Goal: Information Seeking & Learning: Learn about a topic

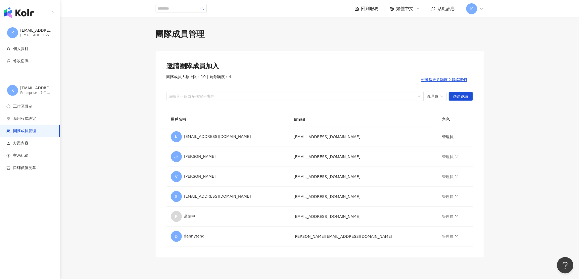
drag, startPoint x: 0, startPoint y: 0, endPoint x: 29, endPoint y: 14, distance: 32.0
click at [29, 14] on img "button" at bounding box center [18, 12] width 29 height 11
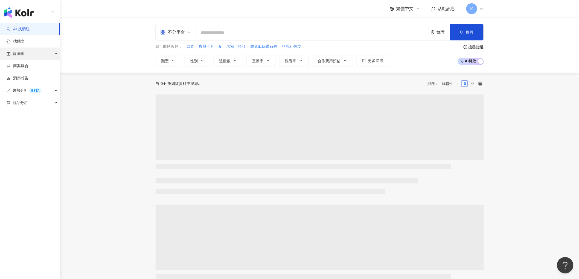
click at [27, 69] on link "商案媒合" at bounding box center [18, 65] width 22 height 5
click at [21, 66] on link "商案媒合" at bounding box center [18, 65] width 22 height 5
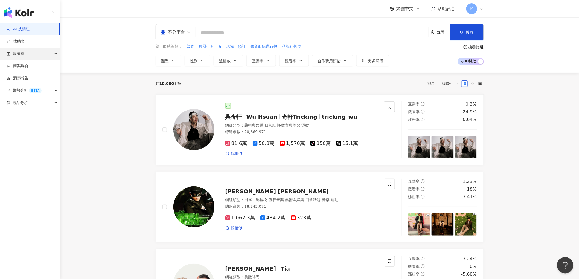
click at [24, 53] on span "資源庫" at bounding box center [18, 54] width 11 height 12
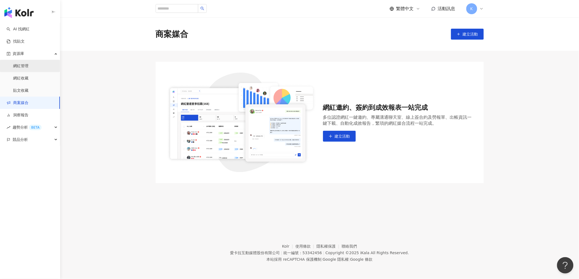
click at [28, 64] on link "網紅管理" at bounding box center [20, 65] width 15 height 5
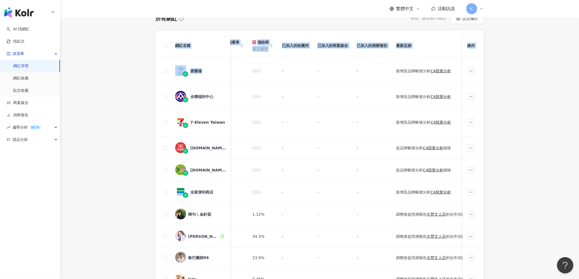
scroll to position [0, 477]
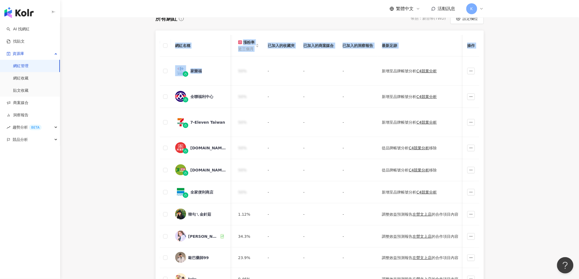
drag, startPoint x: 450, startPoint y: 73, endPoint x: 509, endPoint y: 74, distance: 59.6
click at [521, 74] on main "網紅管理 加入網紅 社群平台 合作專案 合作酬勞 標籤 解鎖狀態 更多篩選 👋 新功能上線！輕鬆掌握網紅關係，管理更上手！ 了解如何操作 所有網紅 幣別 ： …" at bounding box center [319, 145] width 519 height 439
click at [448, 70] on div "新增至品牌帳號分析 C4競業分析" at bounding box center [425, 71] width 87 height 6
click at [530, 74] on main "網紅管理 加入網紅 社群平台 合作專案 合作酬勞 標籤 解鎖狀態 更多篩選 👋 新功能上線！輕鬆掌握網紅關係，管理更上手！ 了解如何操作 所有網紅 幣別 ： …" at bounding box center [319, 145] width 519 height 439
click at [533, 155] on main "網紅管理 加入網紅 社群平台 合作專案 合作酬勞 標籤 解鎖狀態 更多篩選 👋 新功能上線！輕鬆掌握網紅關係，管理更上手！ 了解如何操作 所有網紅 幣別 ： …" at bounding box center [319, 145] width 519 height 439
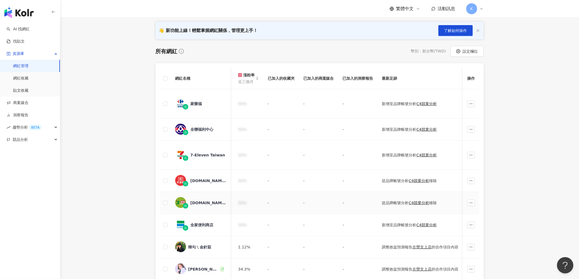
scroll to position [0, 0]
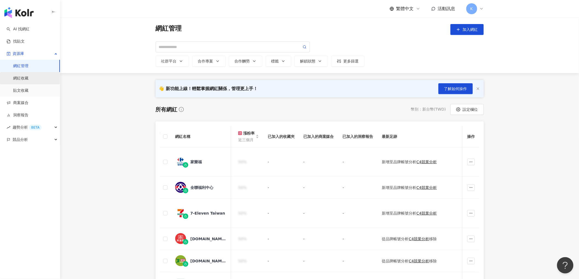
click at [22, 77] on link "網紅收藏" at bounding box center [20, 78] width 15 height 5
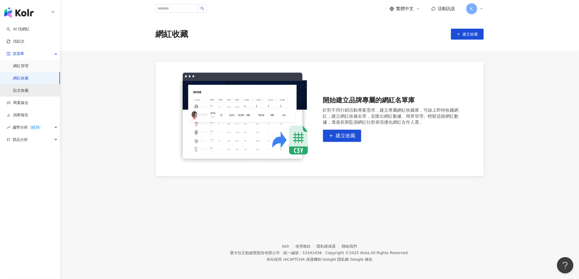
click at [23, 88] on link "貼文收藏" at bounding box center [20, 90] width 15 height 5
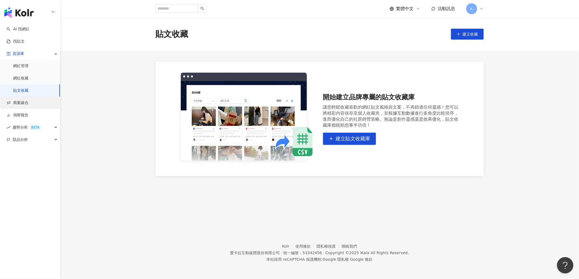
click at [15, 106] on link "商案媒合" at bounding box center [18, 102] width 22 height 5
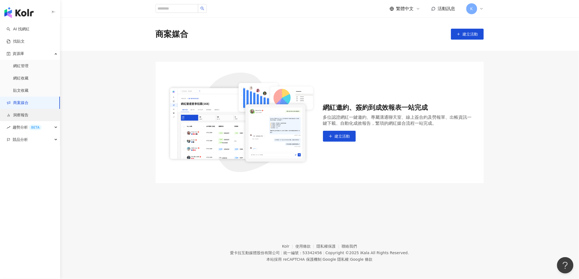
click at [21, 116] on link "洞察報告" at bounding box center [18, 115] width 22 height 5
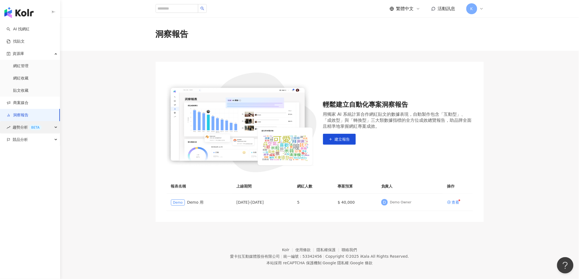
click at [15, 129] on span "趨勢分析 BETA" at bounding box center [27, 127] width 29 height 12
click at [21, 126] on span "趨勢分析 BETA" at bounding box center [27, 127] width 29 height 12
click at [23, 137] on link "Hashtag 排行" at bounding box center [25, 139] width 25 height 5
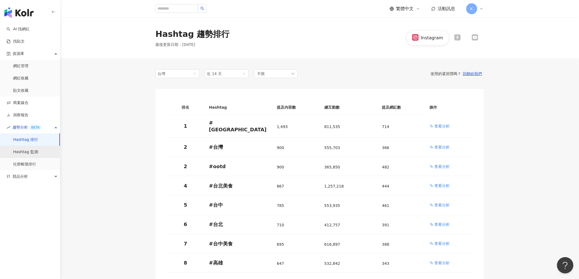
click at [31, 152] on link "Hashtag 監測" at bounding box center [25, 152] width 25 height 5
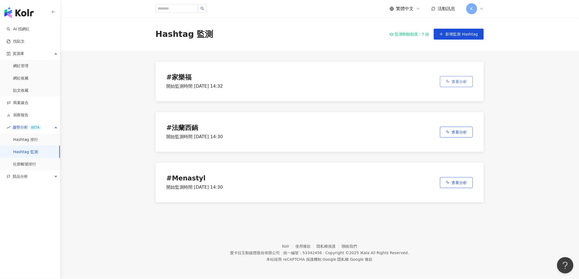
click at [446, 82] on icon "button" at bounding box center [448, 82] width 4 height 4
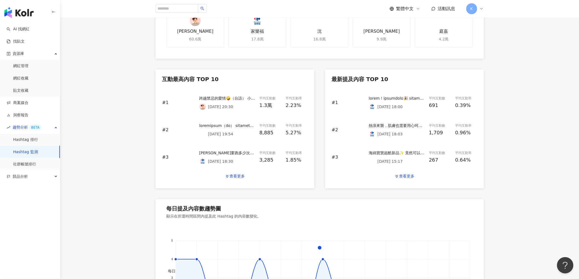
scroll to position [212, 0]
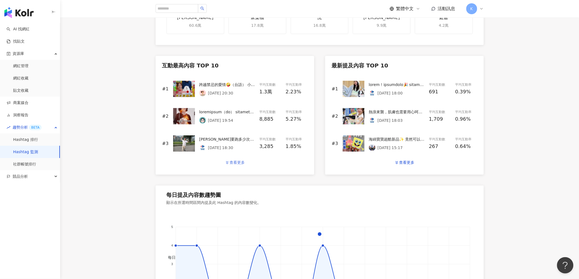
click at [236, 163] on div "查看更多" at bounding box center [237, 163] width 15 height 4
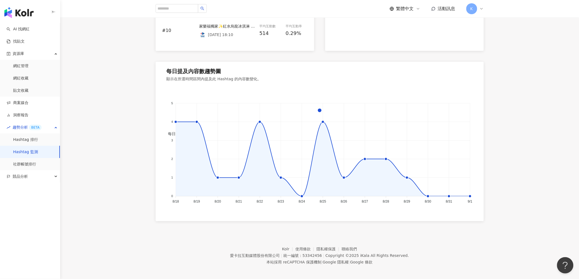
scroll to position [519, 0]
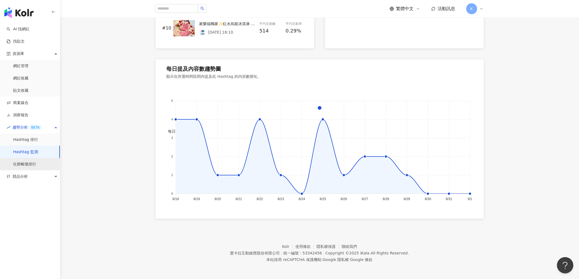
click at [33, 162] on link "社群帳號排行" at bounding box center [24, 164] width 23 height 5
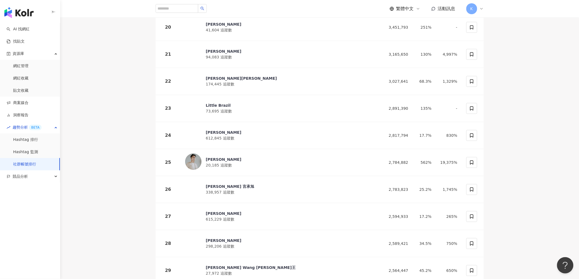
scroll to position [851, 0]
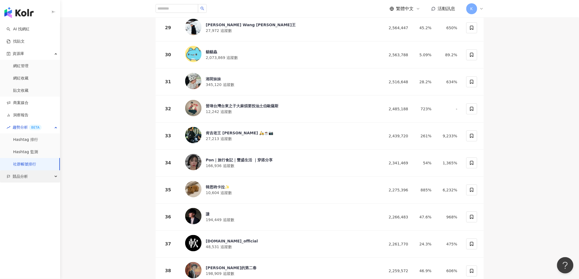
click at [19, 174] on span "競品分析" at bounding box center [20, 177] width 15 height 12
click at [27, 192] on link "品牌帳號分析" at bounding box center [24, 188] width 23 height 5
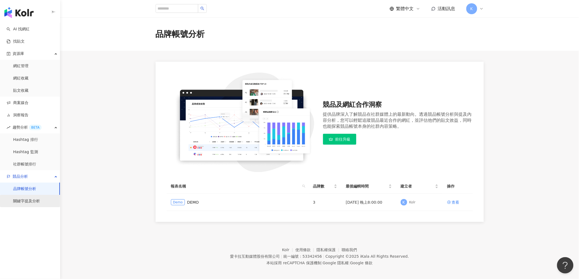
click at [17, 200] on link "關鍵字提及分析" at bounding box center [26, 201] width 27 height 5
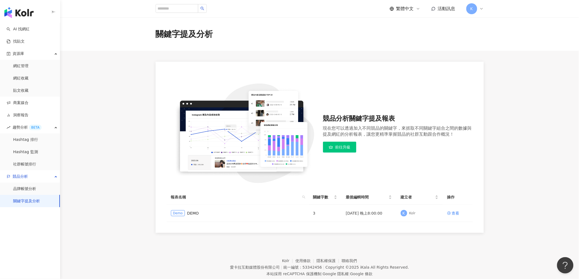
click at [478, 7] on div "K" at bounding box center [474, 8] width 17 height 11
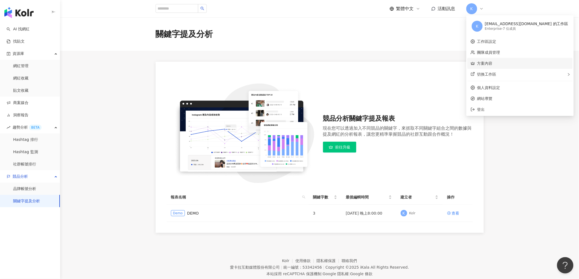
click at [491, 66] on link "方案內容" at bounding box center [484, 63] width 15 height 4
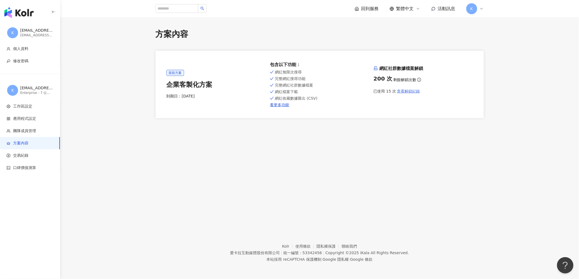
click at [406, 92] on span "查看解鎖紀錄" at bounding box center [408, 91] width 23 height 4
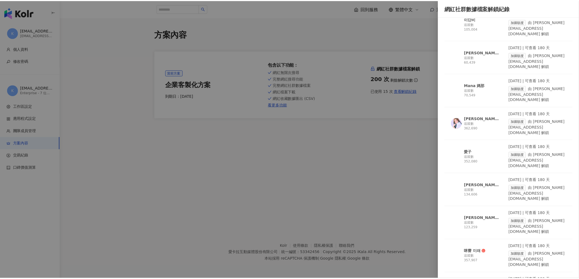
scroll to position [192, 0]
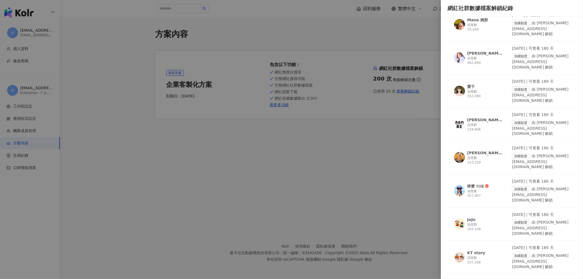
click at [22, 33] on div at bounding box center [291, 139] width 583 height 279
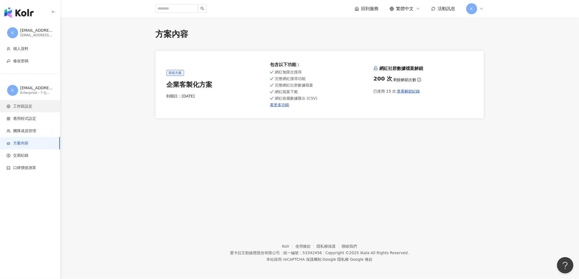
click at [31, 108] on span "工作區設定" at bounding box center [22, 106] width 19 height 5
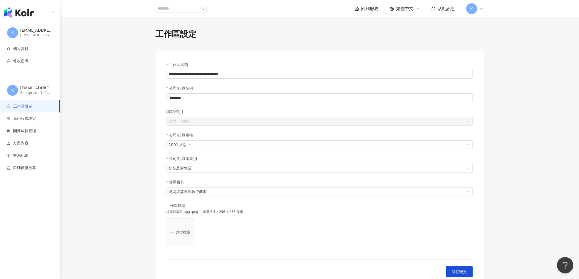
click at [12, 28] on span "K" at bounding box center [12, 32] width 11 height 11
click at [24, 13] on img "button" at bounding box center [18, 12] width 29 height 11
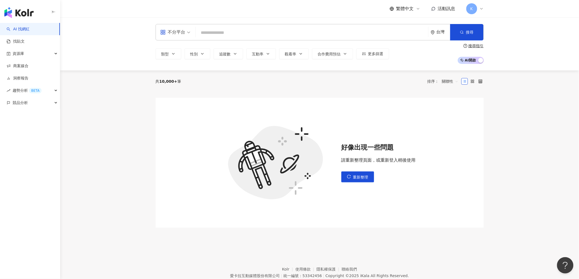
click at [223, 36] on input "search" at bounding box center [312, 33] width 228 height 10
type input "*"
type input "***"
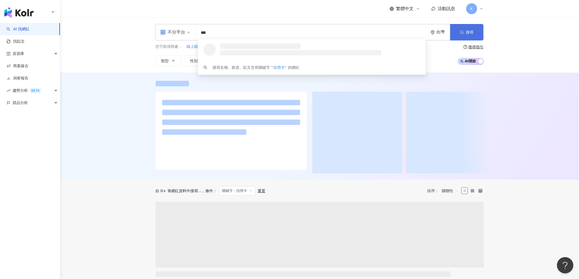
click at [471, 35] on button "搜尋" at bounding box center [466, 32] width 33 height 16
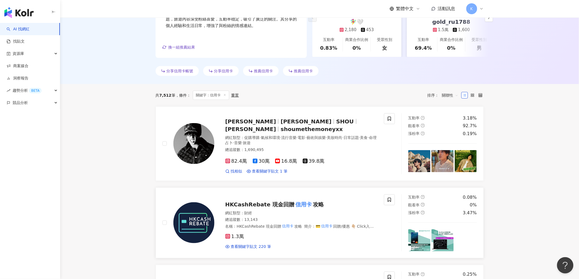
scroll to position [121, 0]
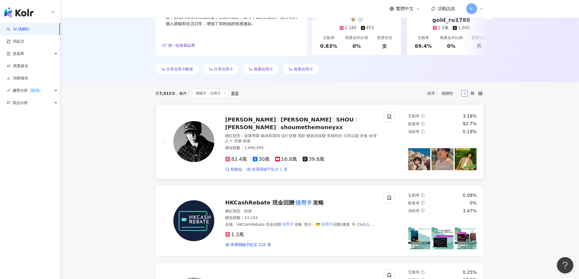
click at [259, 168] on span "查看關鍵字貼文 1 筆" at bounding box center [270, 169] width 36 height 5
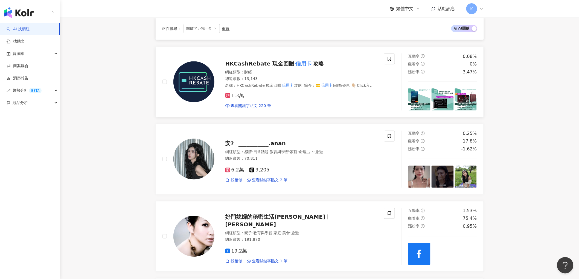
scroll to position [273, 0]
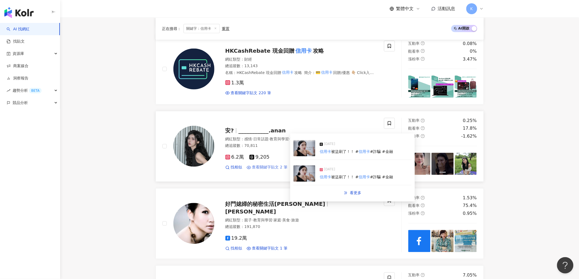
click at [272, 169] on span "查看關鍵字貼文 2 筆" at bounding box center [270, 167] width 36 height 5
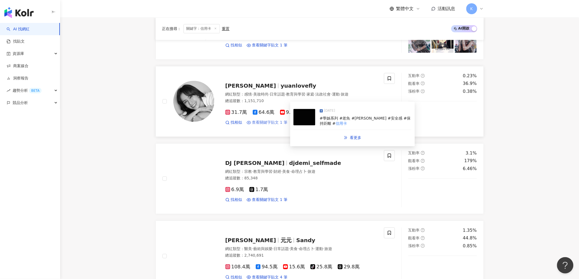
scroll to position [607, 0]
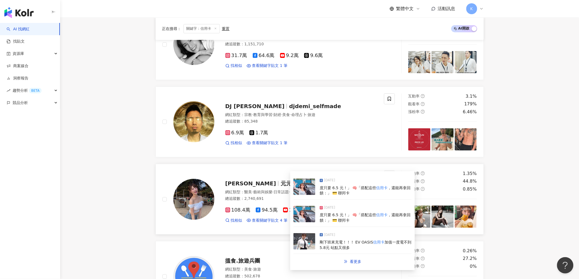
drag, startPoint x: 264, startPoint y: 220, endPoint x: 242, endPoint y: 184, distance: 43.0
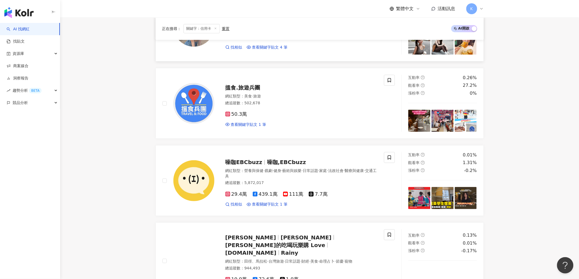
scroll to position [820, 0]
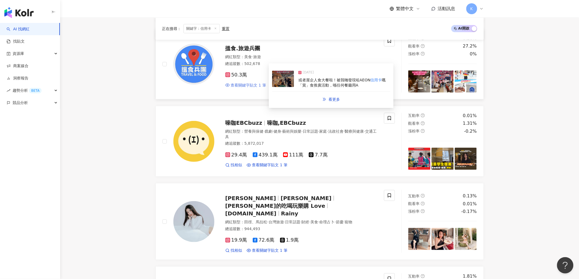
click at [255, 85] on span "查看關鍵字貼文 1 筆" at bounding box center [249, 85] width 36 height 5
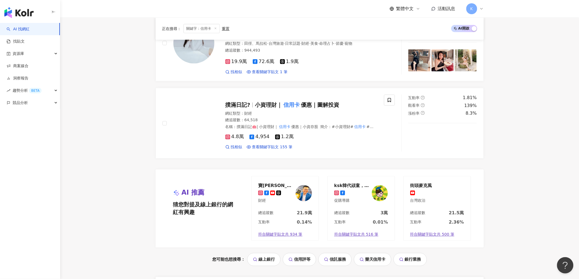
scroll to position [1033, 0]
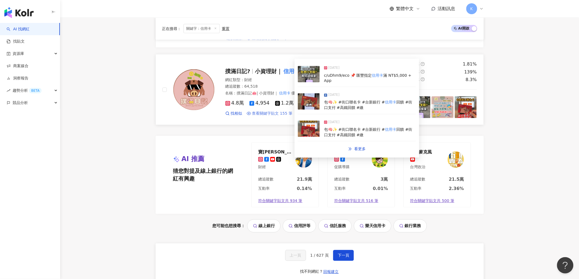
click at [287, 111] on span "查看關鍵字貼文 155 筆" at bounding box center [272, 113] width 40 height 5
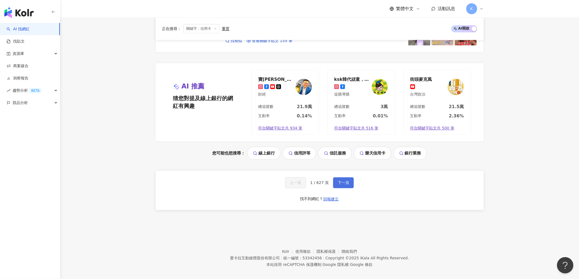
click at [344, 181] on span "下一頁" at bounding box center [343, 183] width 11 height 4
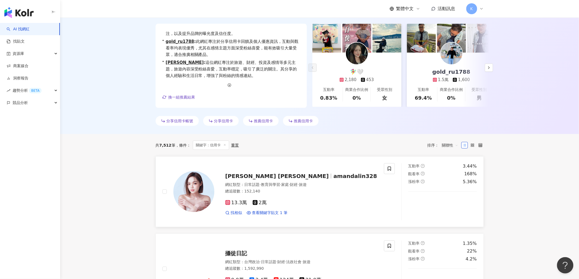
scroll to position [182, 0]
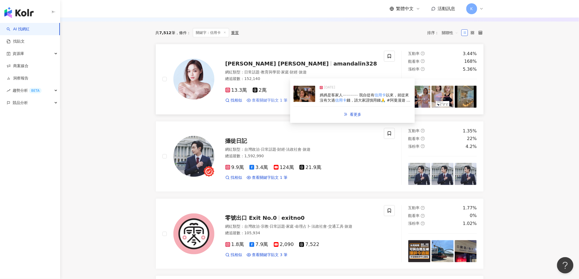
click at [279, 99] on span "查看關鍵字貼文 1 筆" at bounding box center [270, 100] width 36 height 5
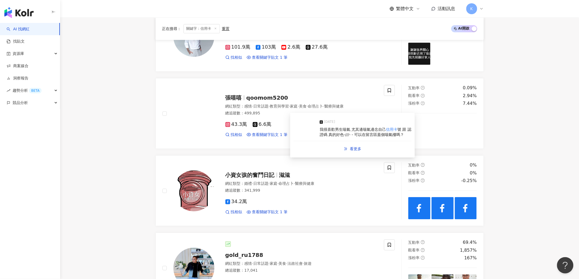
scroll to position [577, 0]
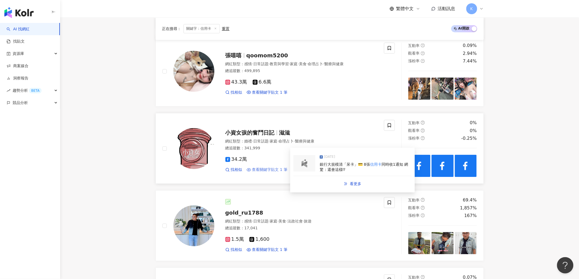
click at [272, 172] on span "查看關鍵字貼文 1 筆" at bounding box center [270, 169] width 36 height 5
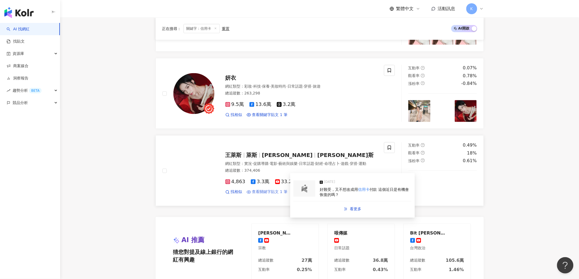
scroll to position [1033, 0]
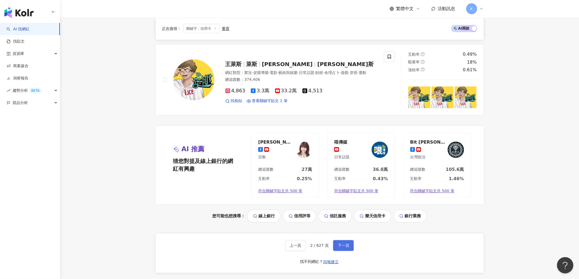
click at [342, 250] on button "下一頁" at bounding box center [343, 246] width 21 height 11
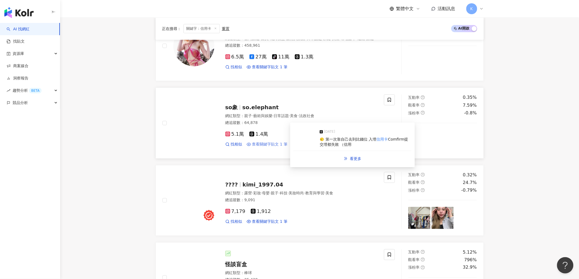
scroll to position [942, 0]
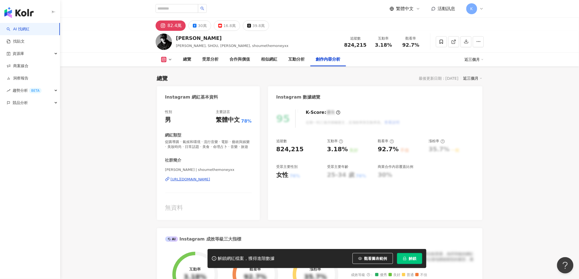
scroll to position [1628, 0]
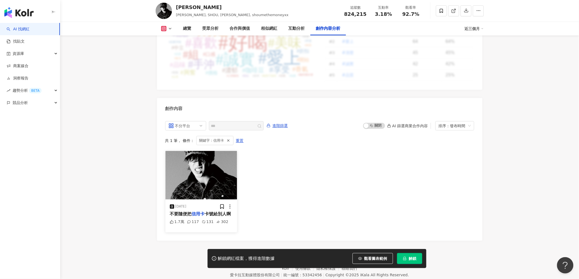
drag, startPoint x: 290, startPoint y: 176, endPoint x: 209, endPoint y: 150, distance: 85.4
click at [290, 176] on div "2025/8/15 不要隨便把 信用卡 卡號給別人啊 1.7萬 117 131 302" at bounding box center [319, 192] width 309 height 82
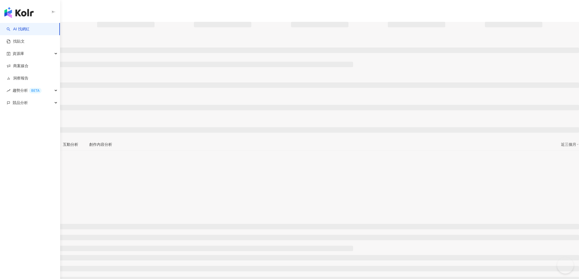
type input "***"
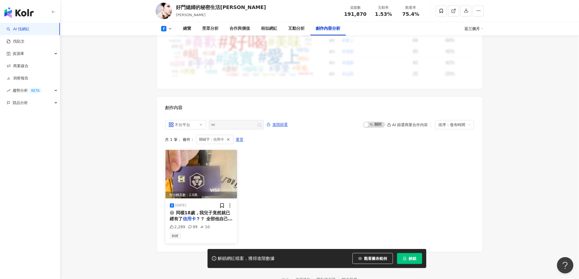
click at [196, 217] on mark "信用卡" at bounding box center [189, 219] width 13 height 5
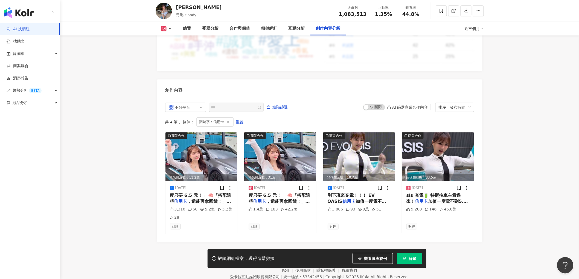
scroll to position [1638, 0]
click at [274, 199] on span "，還能再拿回饋：」 💳 聯邦卡" at bounding box center [279, 204] width 61 height 11
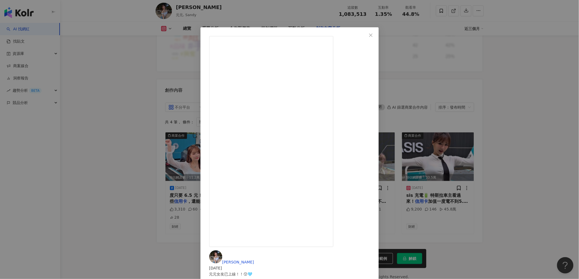
scroll to position [10, 0]
click at [488, 112] on div "吳婕安 2025/8/22 元元女友已上線！！😗🩵 最近來內湖錄影都會來 @evoasis 充電🔋 因為📍堤頂大道一下來三分鐘就到了！ EVOASIS 最新超…" at bounding box center [289, 139] width 579 height 279
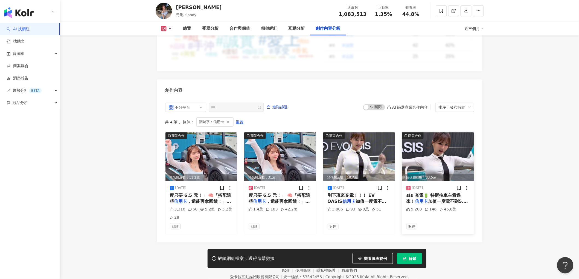
click at [435, 199] on span "加值一度電不到5.8元 站點又很多" at bounding box center [437, 204] width 62 height 11
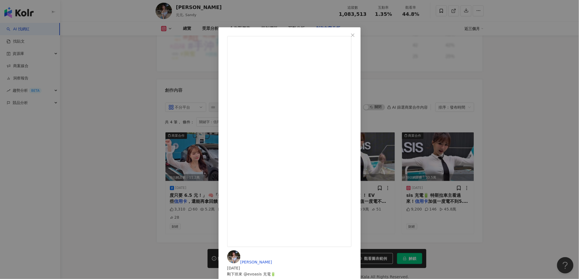
click at [531, 110] on div "吳婕安 2025/4/9 剛下班來 @evoasis 充電🔋 特斯拉車主看過來！ 信用卡加值一度電不到5.8元 站點又很多！！ 隨插即充好方便！ 【史上最強充…" at bounding box center [289, 139] width 579 height 279
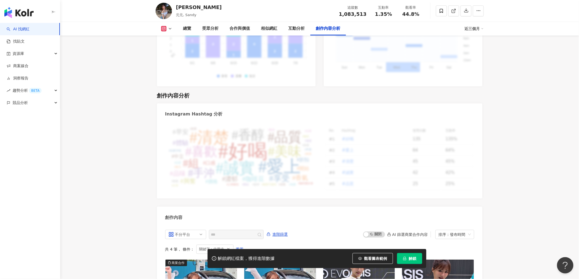
scroll to position [1607, 0]
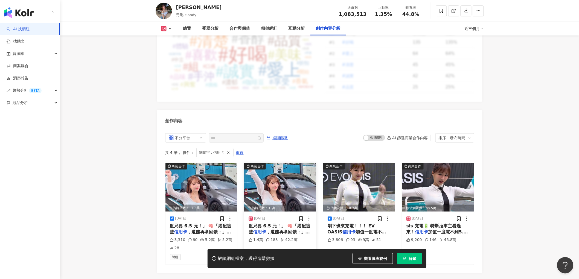
click at [263, 223] on div "度只要 6.5 元！」 🧠「搭配這些 信用卡 ，還能再拿回饋：」 💳 聯邦卡" at bounding box center [280, 229] width 63 height 12
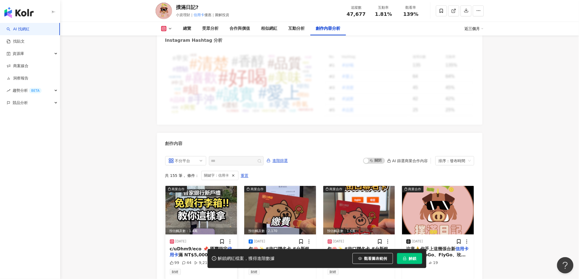
scroll to position [1640, 0]
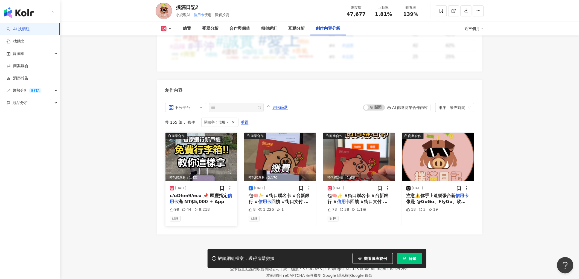
click at [209, 199] on span "滿 NT$5,000 + App" at bounding box center [202, 201] width 46 height 5
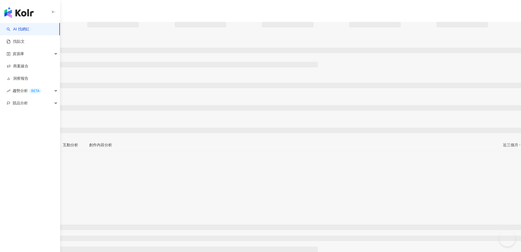
type input "***"
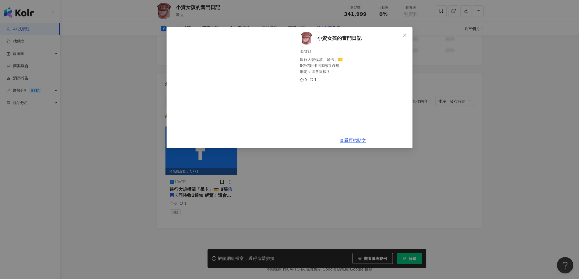
click at [402, 35] on span "Close" at bounding box center [404, 35] width 11 height 4
